Goal: Task Accomplishment & Management: Use online tool/utility

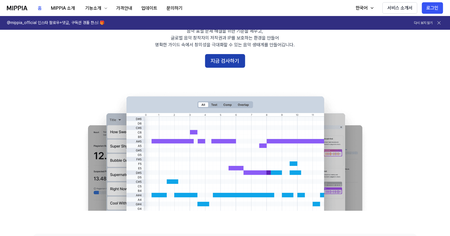
click at [220, 66] on button "지금 검사하기" at bounding box center [225, 61] width 40 height 14
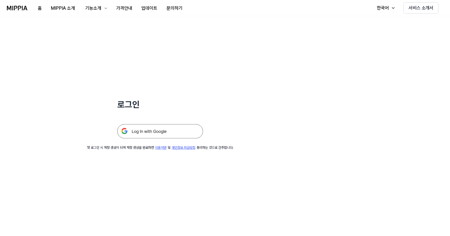
scroll to position [55, 0]
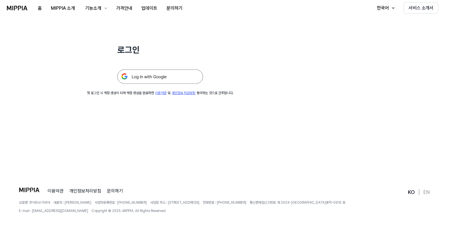
click at [186, 67] on div at bounding box center [160, 70] width 86 height 28
click at [186, 80] on img at bounding box center [160, 77] width 86 height 14
